Goal: Transaction & Acquisition: Purchase product/service

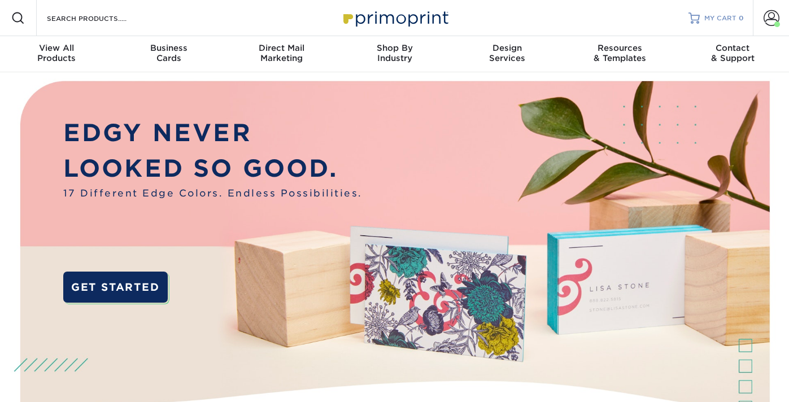
click at [706, 21] on span "MY CART" at bounding box center [720, 19] width 32 height 10
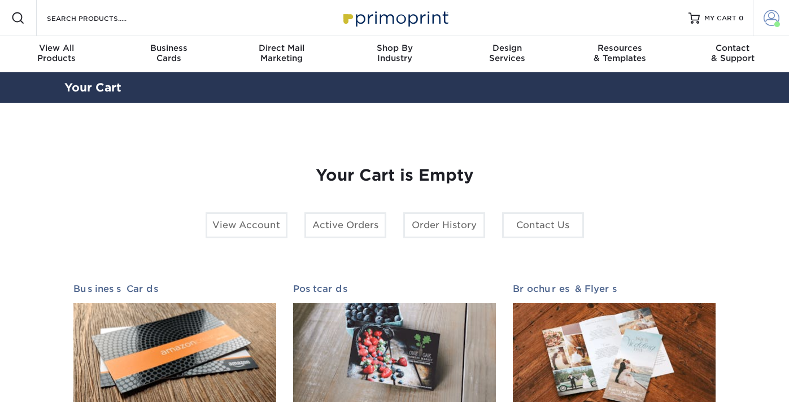
click at [764, 18] on span at bounding box center [771, 18] width 16 height 16
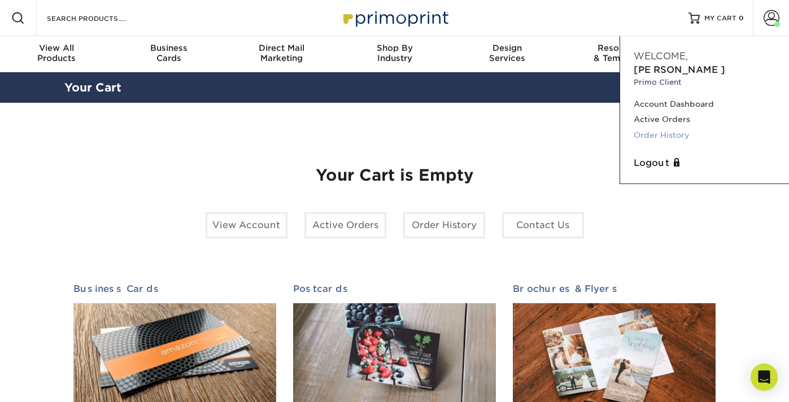
click at [657, 128] on link "Order History" at bounding box center [704, 135] width 142 height 15
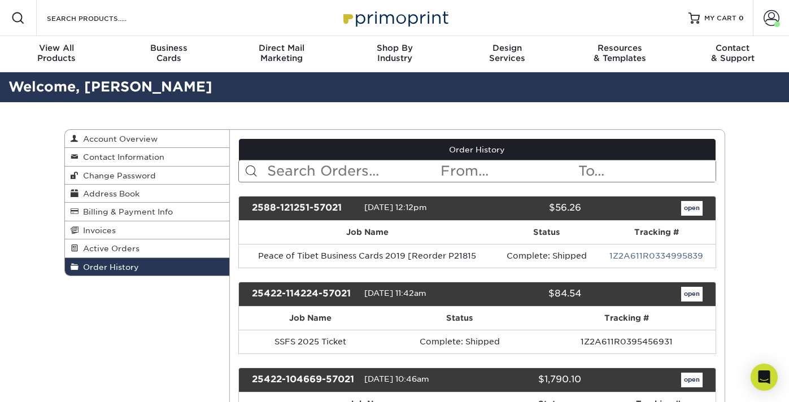
click at [326, 171] on input "text" at bounding box center [352, 170] width 173 height 21
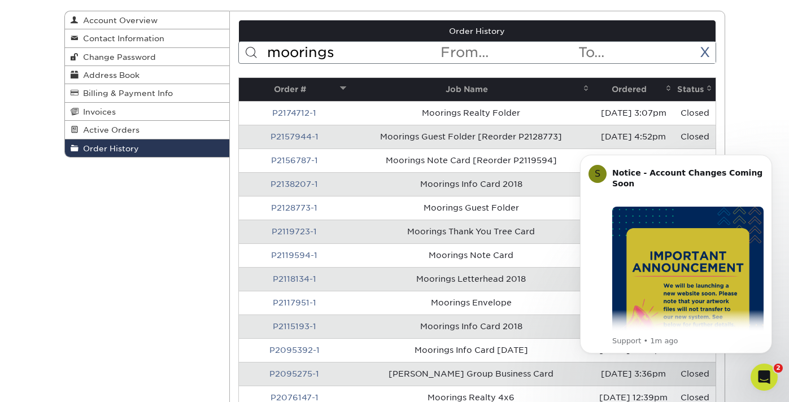
scroll to position [121, 0]
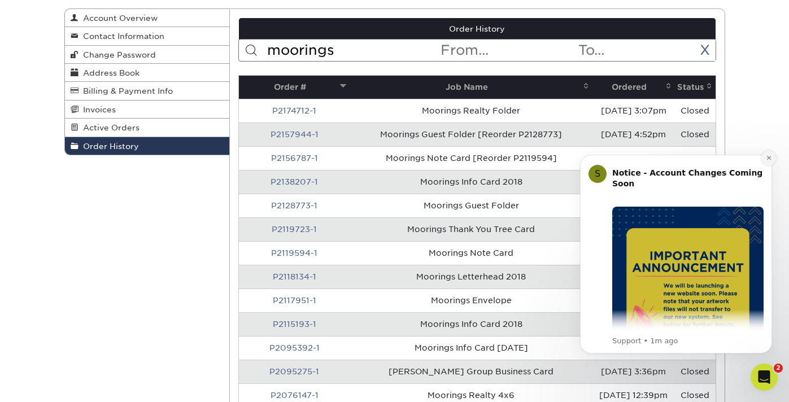
type input "moorings"
click at [768, 157] on icon "Dismiss notification" at bounding box center [769, 158] width 6 height 6
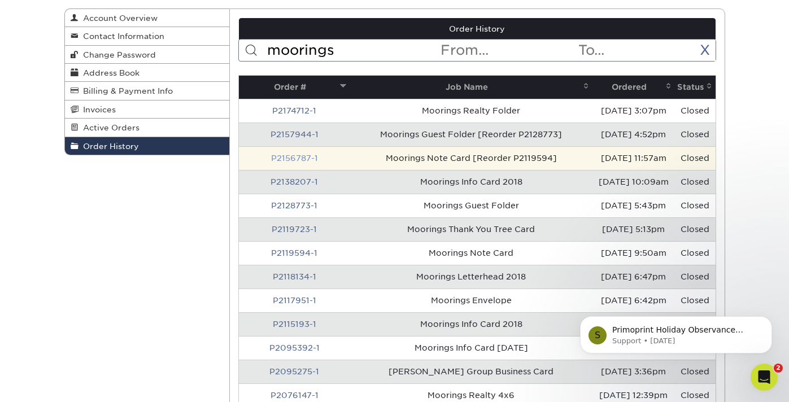
click at [298, 157] on link "P2156787-1" at bounding box center [294, 158] width 47 height 9
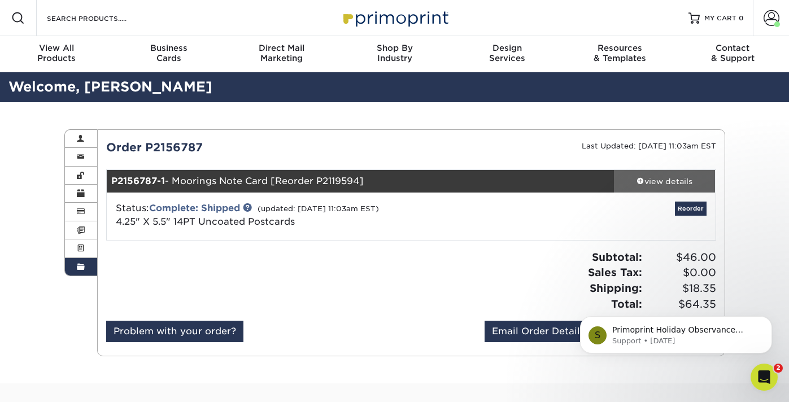
click at [663, 182] on div "view details" at bounding box center [665, 181] width 102 height 11
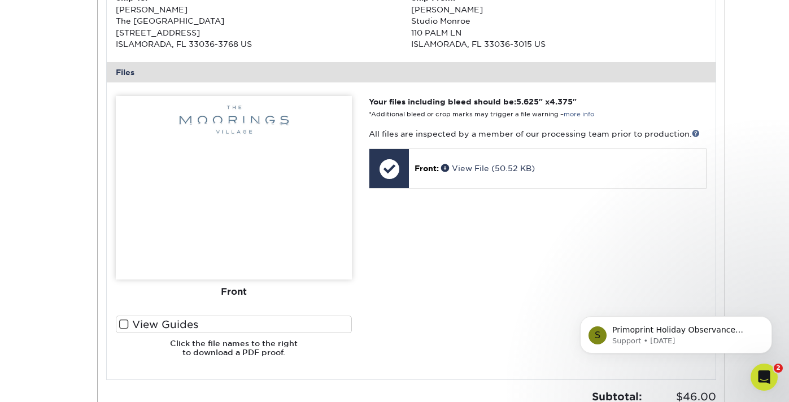
scroll to position [438, 0]
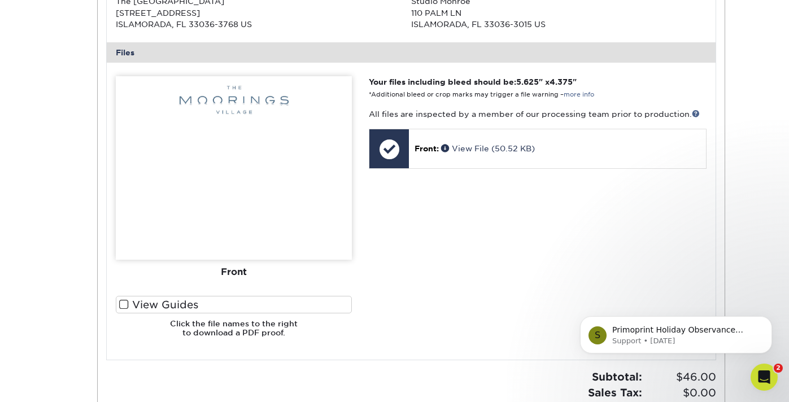
click at [123, 303] on span at bounding box center [124, 304] width 10 height 11
click at [0, 0] on input "View Guides" at bounding box center [0, 0] width 0 height 0
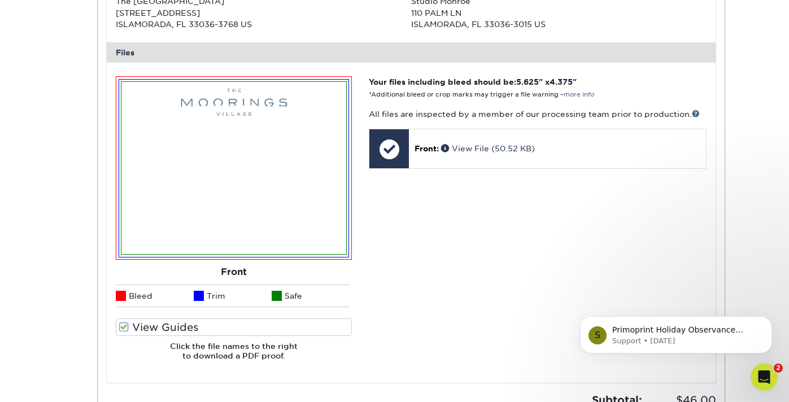
click at [123, 303] on li "Bleed" at bounding box center [155, 296] width 78 height 23
click at [123, 325] on span at bounding box center [124, 327] width 10 height 11
click at [0, 0] on input "View Guides" at bounding box center [0, 0] width 0 height 0
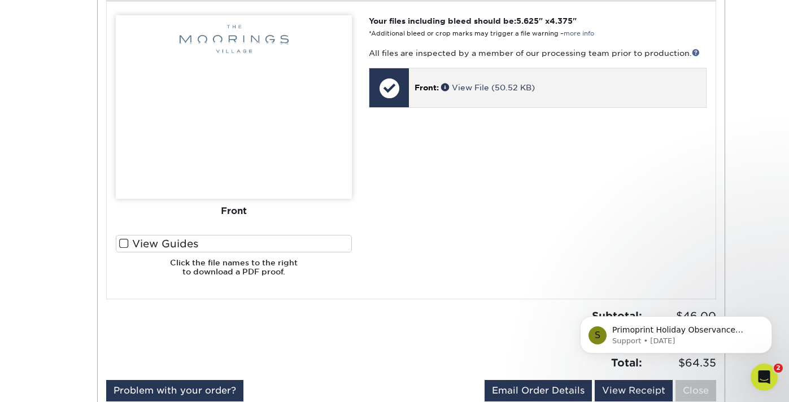
scroll to position [502, 0]
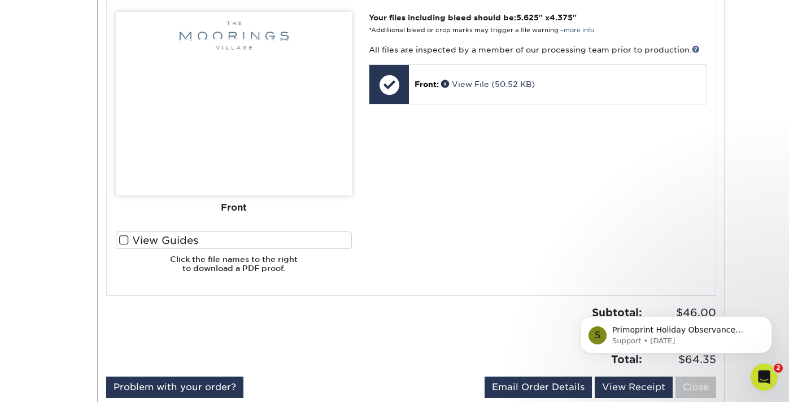
click at [125, 239] on span at bounding box center [124, 240] width 10 height 11
click at [0, 0] on input "View Guides" at bounding box center [0, 0] width 0 height 0
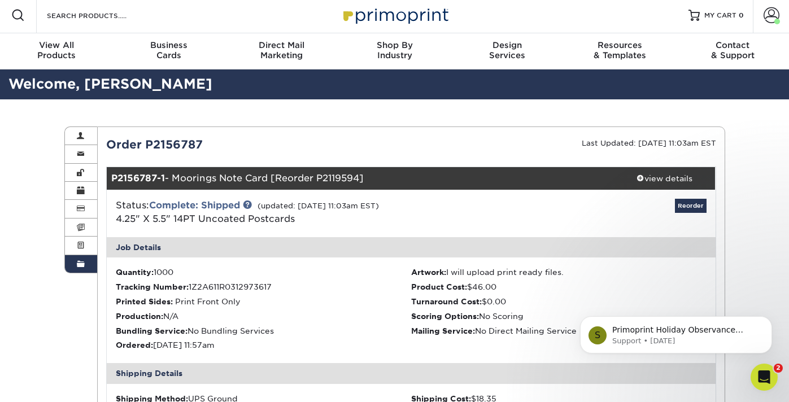
scroll to position [0, 0]
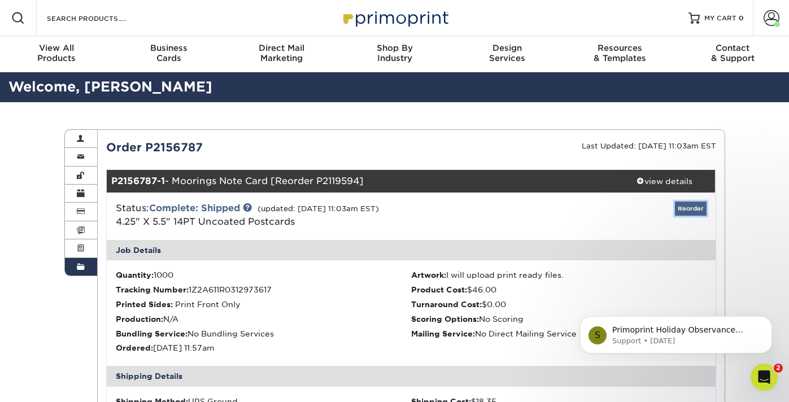
click at [695, 208] on link "Reorder" at bounding box center [691, 209] width 32 height 14
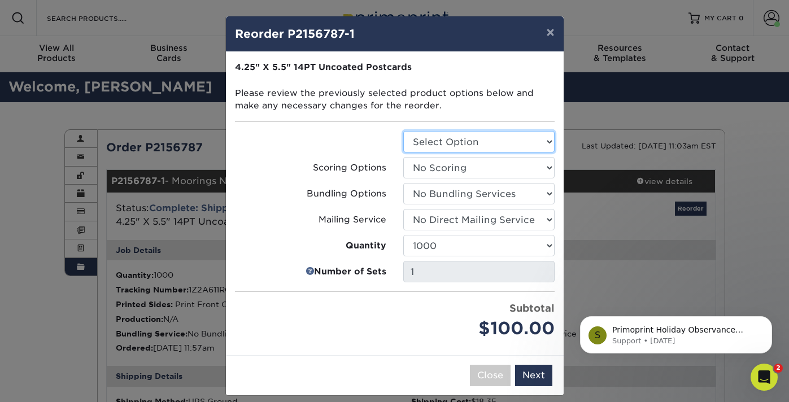
click at [502, 135] on select "Select Option Postcards" at bounding box center [478, 141] width 151 height 21
select select "9b7272e0-d6c8-4c3c-8e97-d3a1bcdab858"
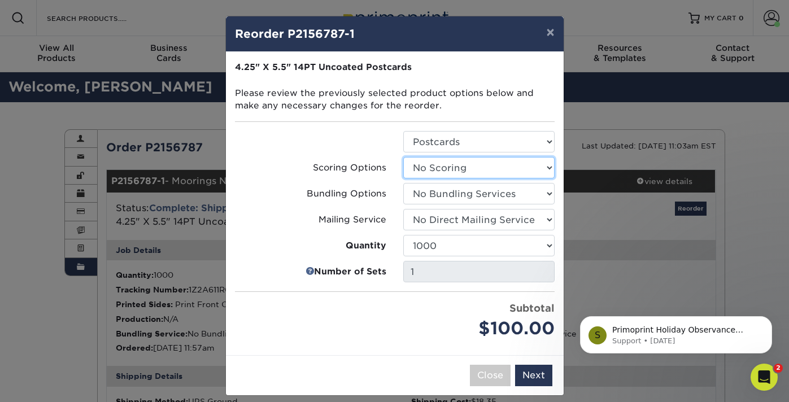
click at [475, 162] on select "Select Option No Scoring One Score Score in Half" at bounding box center [478, 167] width 151 height 21
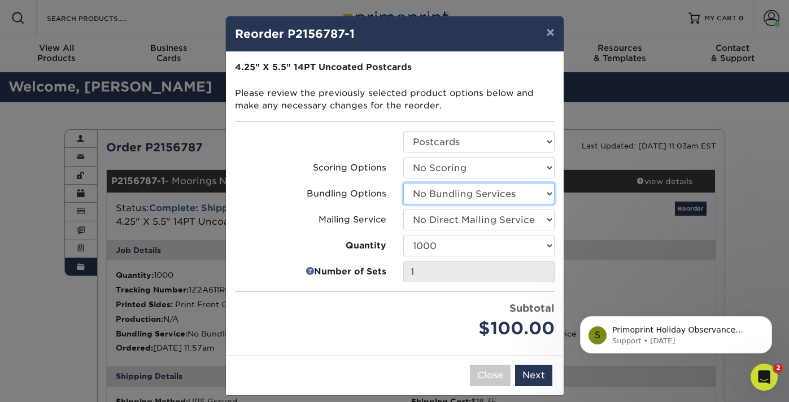
click at [448, 193] on select "Select Option No Bundling Services Yes, Bundles of 50 (+2 Days) Yes, Bundles of…" at bounding box center [478, 193] width 151 height 21
click at [439, 221] on select "Select Option No Direct Mailing Service No, I will mail/stamp/imprint Direct Ma…" at bounding box center [478, 219] width 151 height 21
click at [539, 377] on button "Next" at bounding box center [533, 375] width 37 height 21
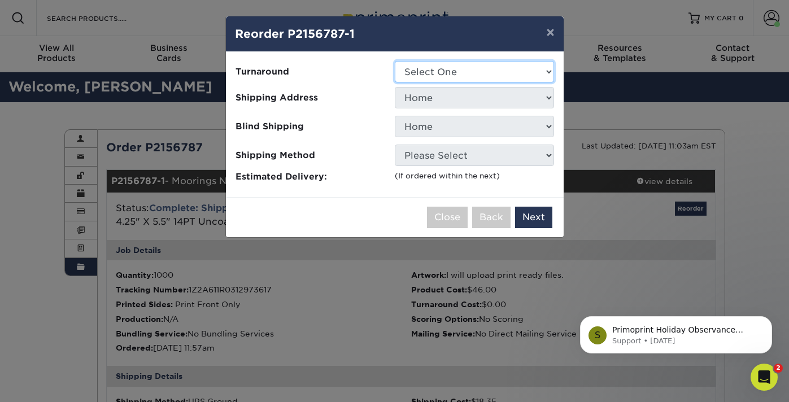
click at [464, 67] on select "Select One 2-4 Business Days 2 Day Next Business Day" at bounding box center [474, 71] width 159 height 21
select select "b4041bfe-8bd8-4f90-a9bf-1b1e8f660a56"
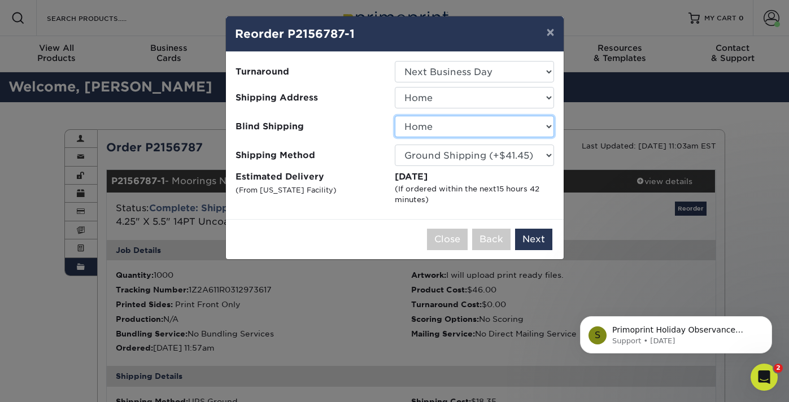
click at [427, 124] on select "No Blind Shipping Andre Quirino Bill & Bev's Client Fred Home Islamorada Pools …" at bounding box center [474, 126] width 159 height 21
select select "116322"
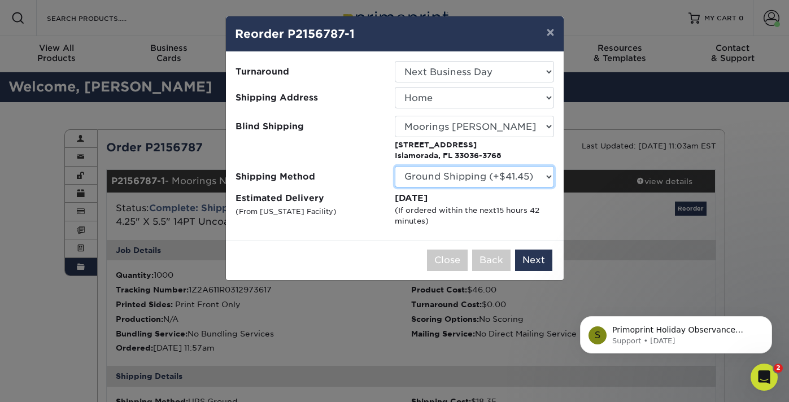
click at [453, 177] on select "Please Select Ground Shipping (+$41.45) 3 Day Shipping Service (+$47.57) 2 Day …" at bounding box center [474, 176] width 159 height 21
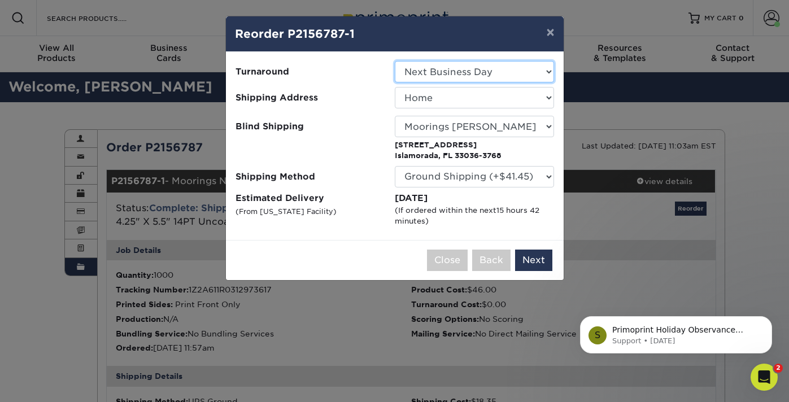
click at [438, 72] on select "Select One 2-4 Business Days 2 Day Next Business Day" at bounding box center [474, 71] width 159 height 21
click at [449, 70] on select "Select One 2-4 Business Days 2 Day Next Business Day" at bounding box center [474, 71] width 159 height 21
select select "b4041bfe-8bd8-4f90-a9bf-1b1e8f660a56"
click at [532, 259] on button "Next" at bounding box center [533, 260] width 37 height 21
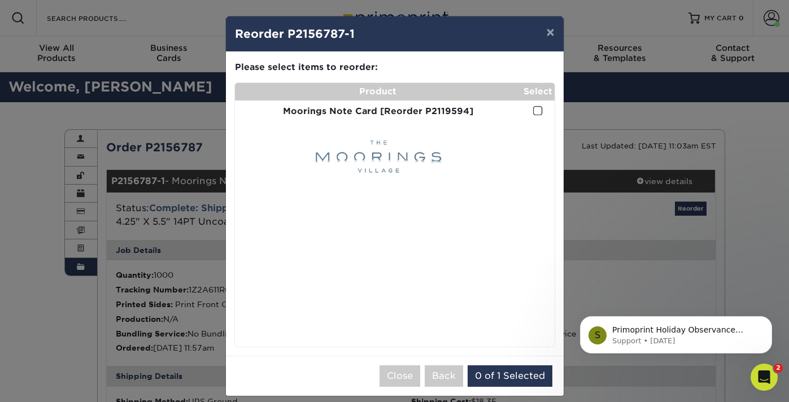
click at [539, 110] on span at bounding box center [538, 111] width 10 height 11
click at [0, 0] on input "checkbox" at bounding box center [0, 0] width 0 height 0
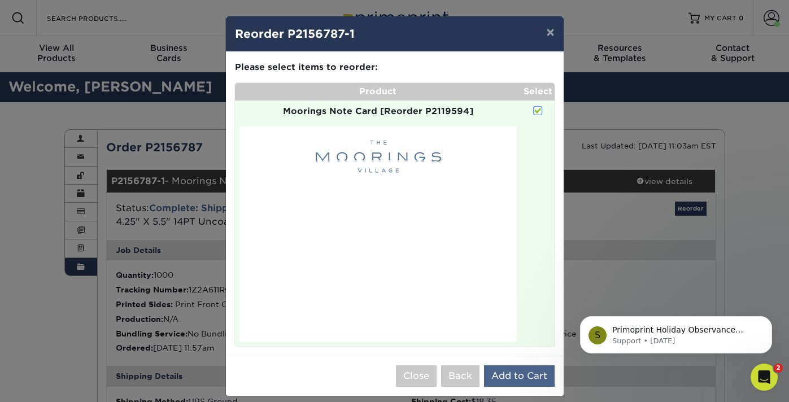
click at [517, 373] on button "Add to Cart" at bounding box center [519, 375] width 71 height 21
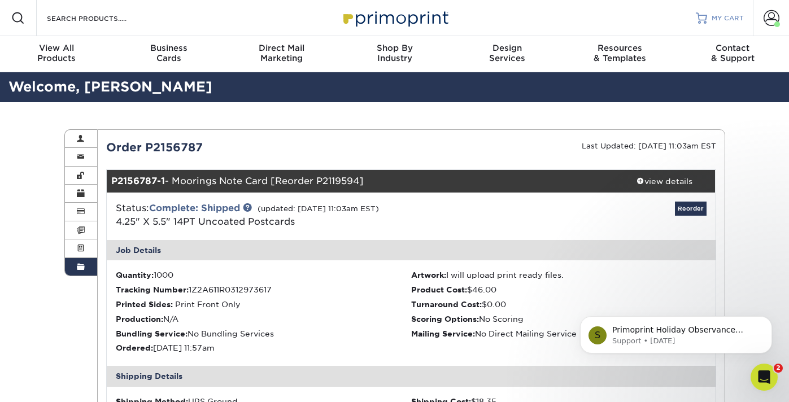
click at [735, 14] on span "MY CART" at bounding box center [727, 19] width 32 height 10
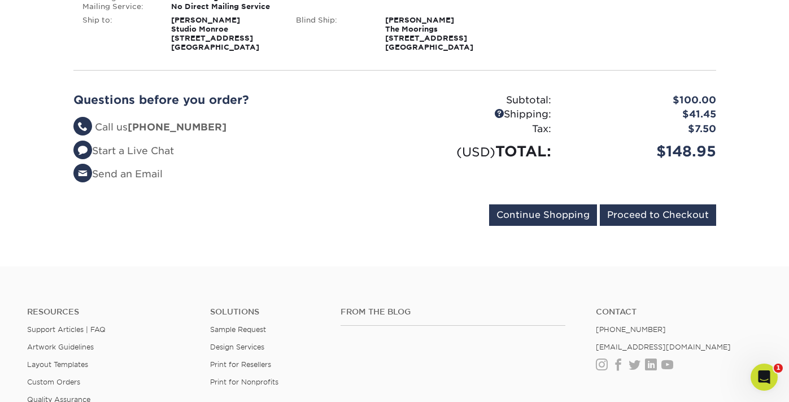
scroll to position [279, 0]
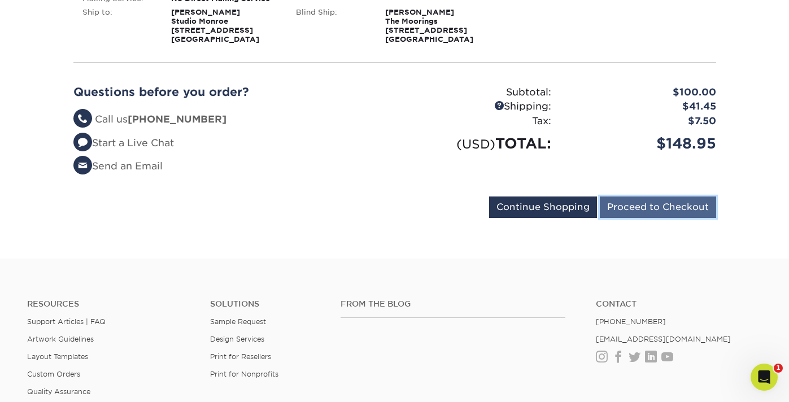
click at [666, 203] on input "Proceed to Checkout" at bounding box center [658, 206] width 116 height 21
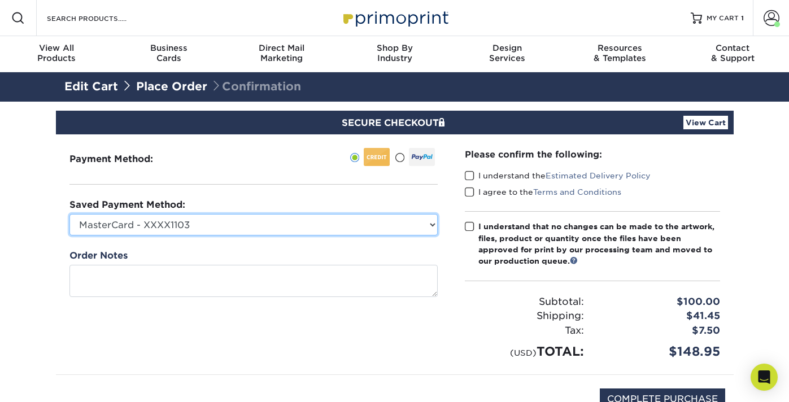
click at [404, 227] on select "MasterCard - XXXX1103 MasterCard - XXXX4990 MasterCard - XXXX6385 MasterCard - …" at bounding box center [253, 224] width 368 height 21
select select "61089"
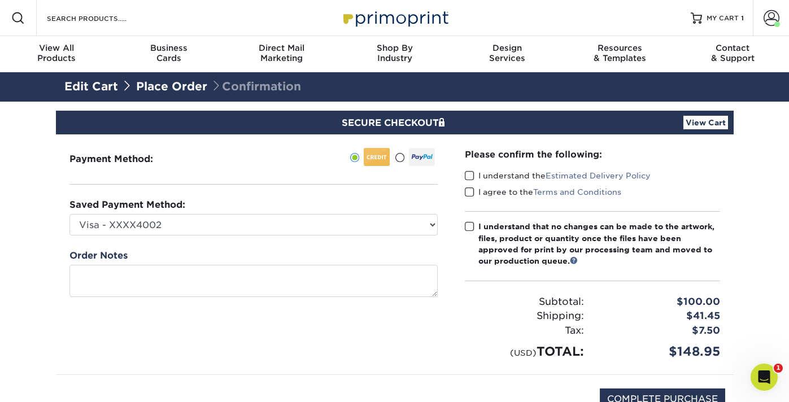
click at [471, 176] on span at bounding box center [470, 176] width 10 height 11
click at [0, 0] on input "I understand the Estimated Delivery Policy" at bounding box center [0, 0] width 0 height 0
click at [471, 188] on span at bounding box center [470, 192] width 10 height 11
click at [0, 0] on input "I agree to the Terms and Conditions" at bounding box center [0, 0] width 0 height 0
click at [469, 225] on span at bounding box center [470, 226] width 10 height 11
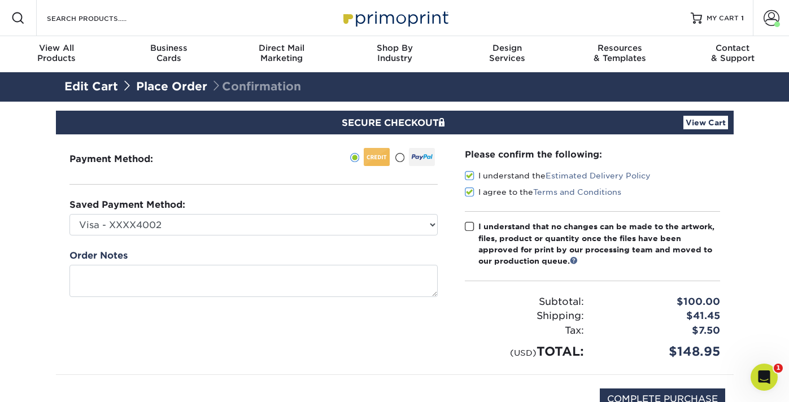
click at [0, 0] on input "I understand that no changes can be made to the artwork, files, product or quan…" at bounding box center [0, 0] width 0 height 0
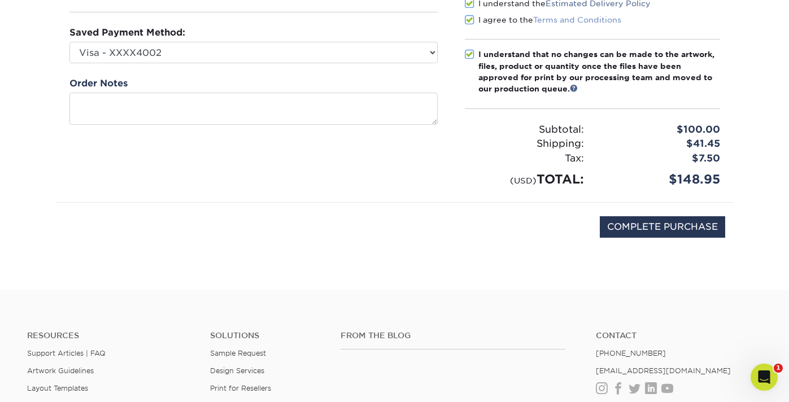
scroll to position [176, 0]
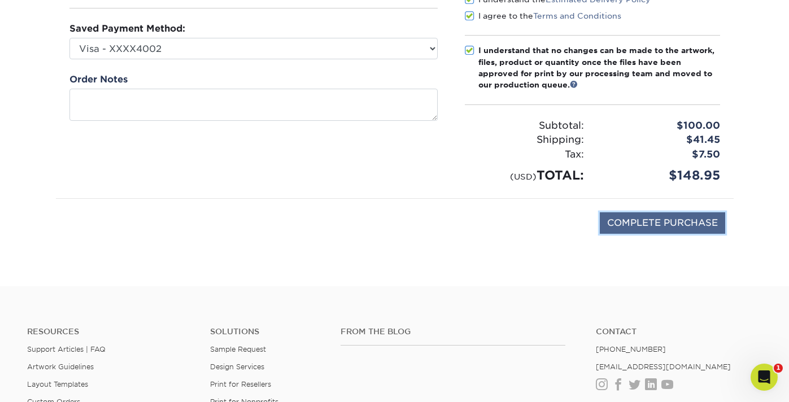
click at [660, 222] on input "COMPLETE PURCHASE" at bounding box center [662, 222] width 125 height 21
type input "PROCESSING, PLEASE WAIT..."
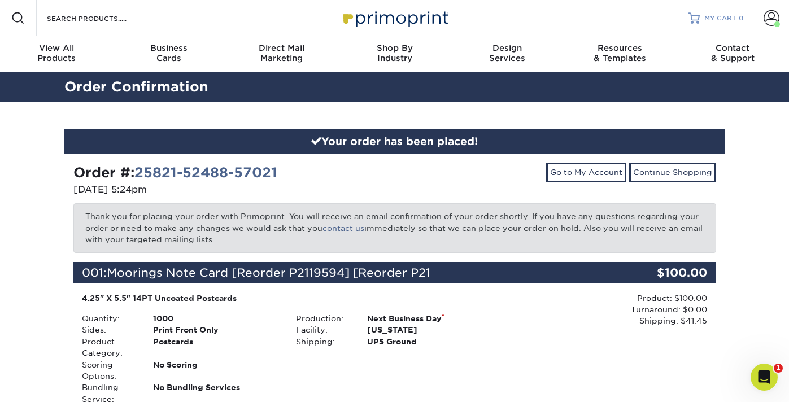
click at [701, 15] on link "MY CART 0" at bounding box center [715, 18] width 55 height 36
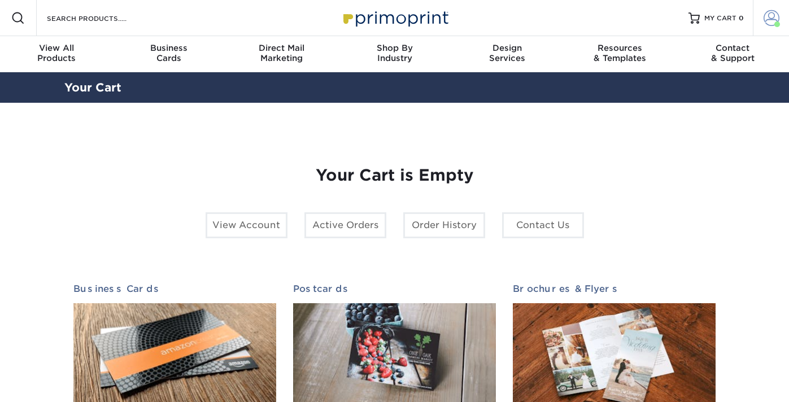
click at [777, 25] on span at bounding box center [777, 24] width 6 height 6
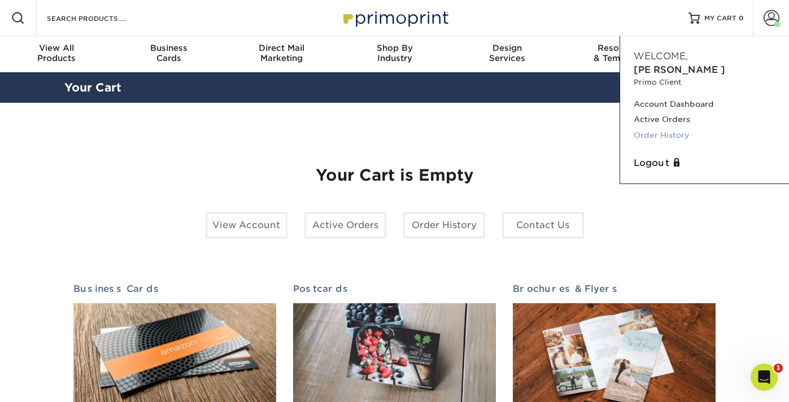
click at [678, 128] on link "Order History" at bounding box center [704, 135] width 142 height 15
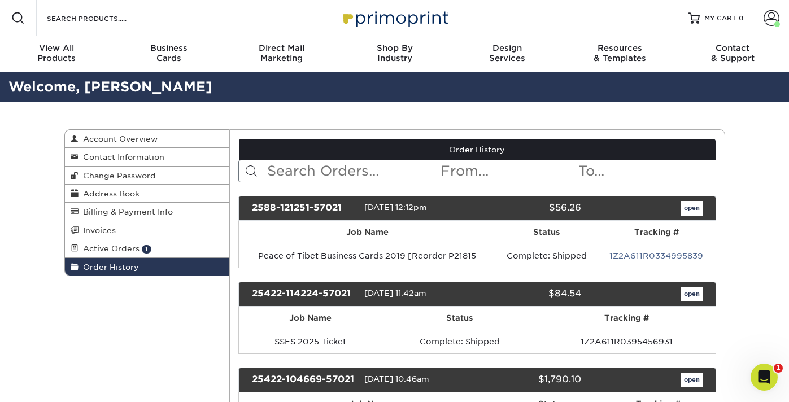
click at [313, 173] on input "text" at bounding box center [352, 170] width 173 height 21
type input "folder"
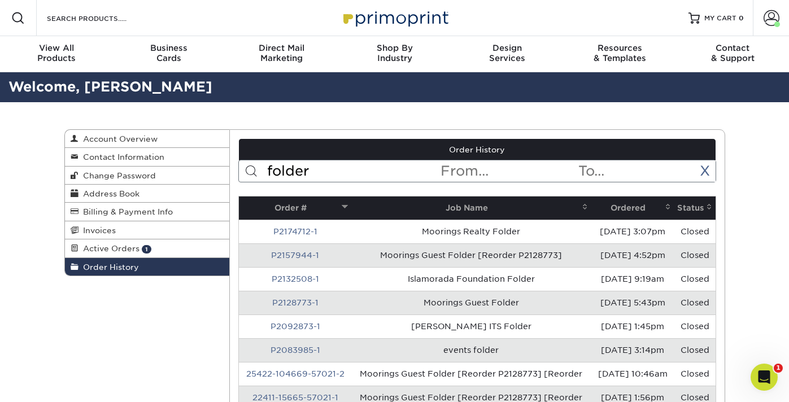
click at [600, 259] on td "[DATE] 4:52pm" at bounding box center [632, 255] width 83 height 24
click at [307, 252] on link "P2157944-1" at bounding box center [295, 255] width 48 height 9
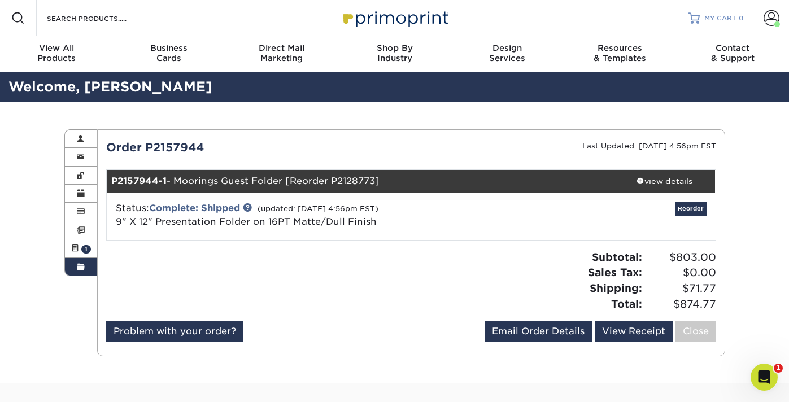
click at [720, 19] on span "MY CART" at bounding box center [720, 19] width 32 height 10
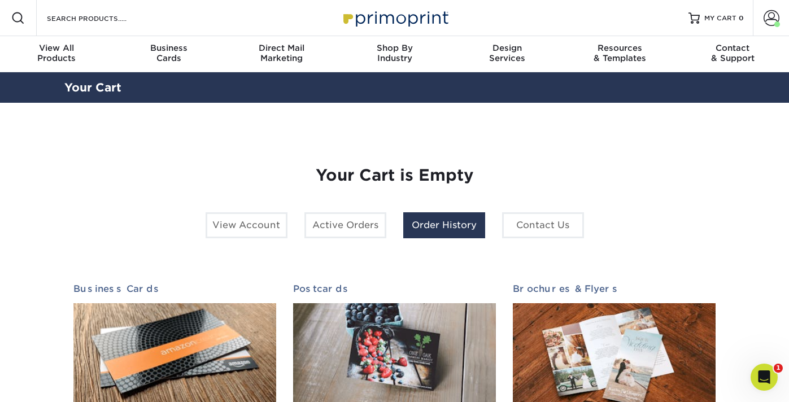
click at [433, 231] on link "Order History" at bounding box center [444, 225] width 82 height 26
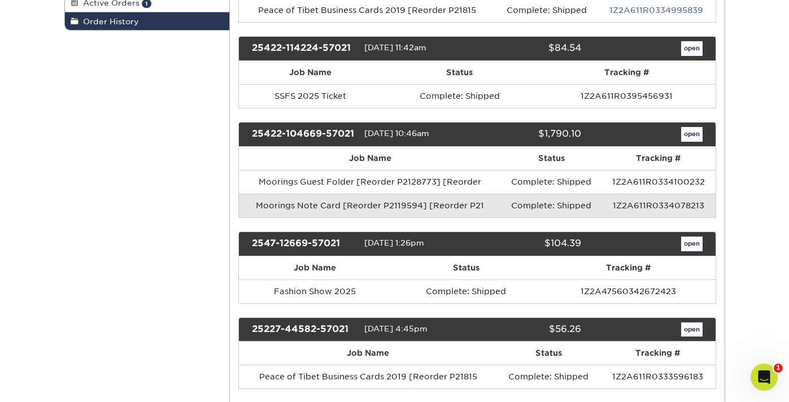
scroll to position [247, 0]
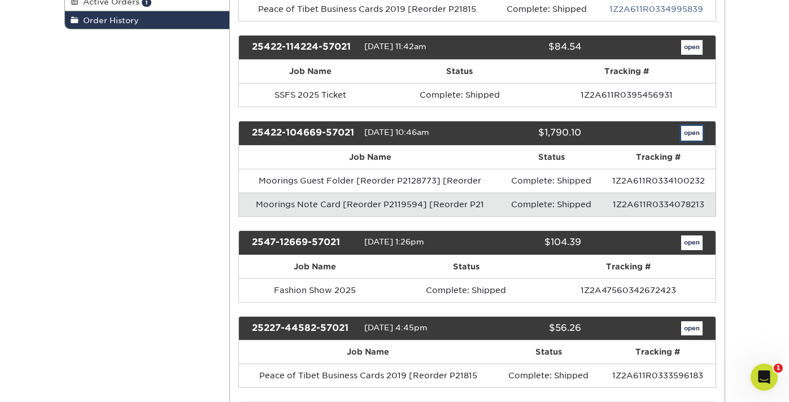
click at [691, 136] on link "open" at bounding box center [691, 133] width 21 height 15
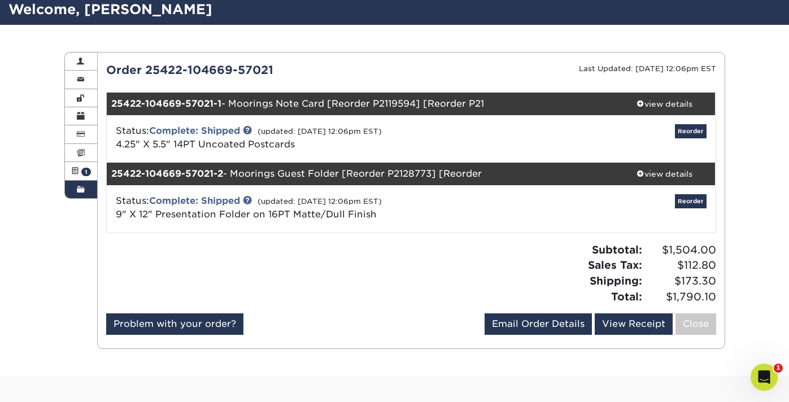
scroll to position [78, 0]
